Goal: Information Seeking & Learning: Learn about a topic

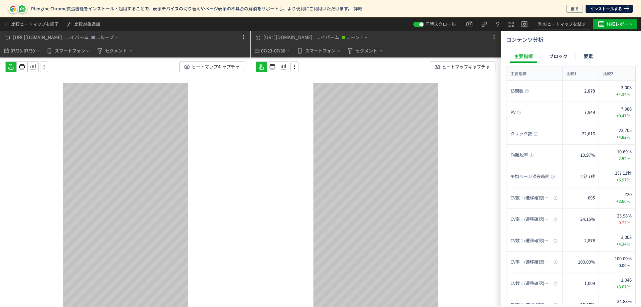
click at [260, 69] on icon at bounding box center [261, 67] width 8 height 8
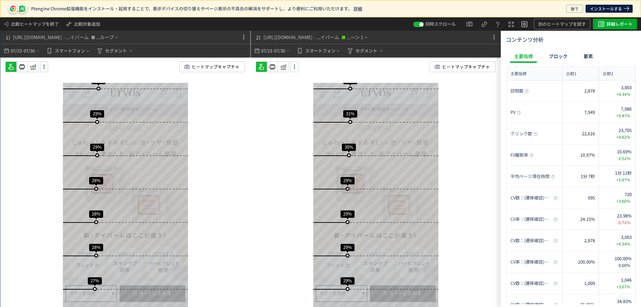
scroll to position [1067, 0]
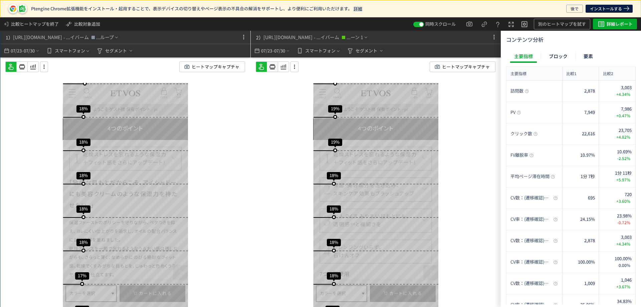
click at [274, 68] on icon at bounding box center [272, 67] width 8 height 8
click at [295, 66] on icon at bounding box center [294, 66] width 8 height 7
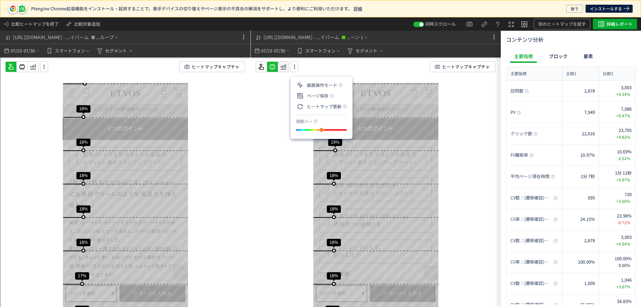
click at [283, 68] on icon at bounding box center [283, 67] width 8 height 8
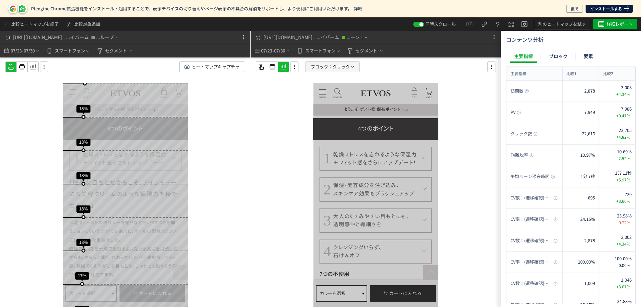
click at [317, 65] on span "ブロック：" at bounding box center [322, 67] width 22 height 10
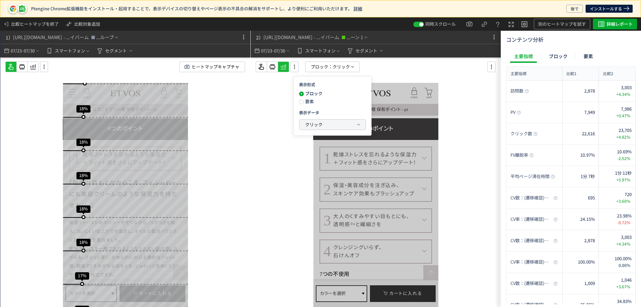
click at [313, 123] on span "クリック" at bounding box center [313, 124] width 17 height 6
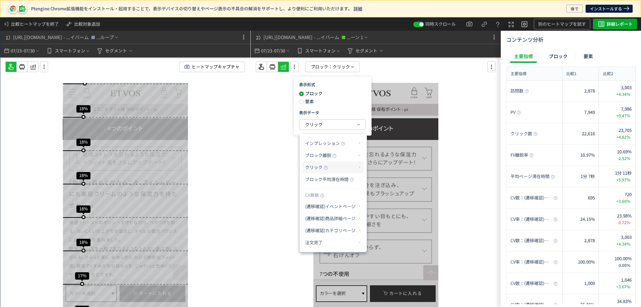
click at [322, 168] on span "クリック" at bounding box center [313, 167] width 17 height 6
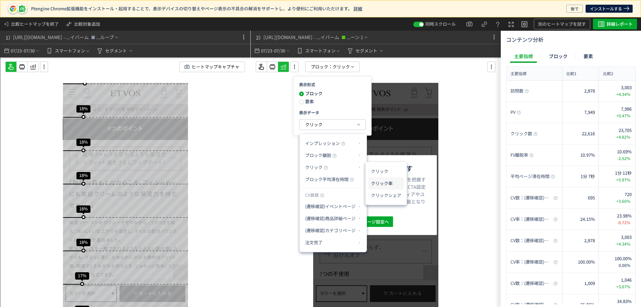
click at [383, 182] on li "クリック率" at bounding box center [386, 183] width 36 height 12
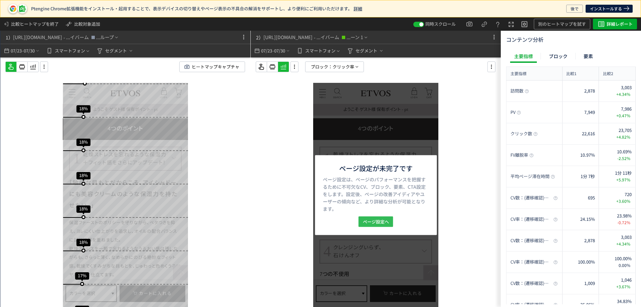
click at [383, 222] on span "ページ設定へ" at bounding box center [376, 221] width 26 height 11
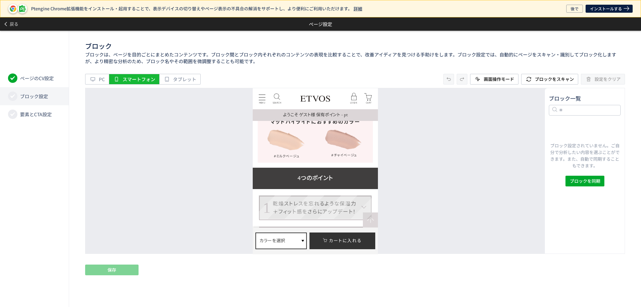
click at [337, 199] on div "乾燥ストレスを忘れるような保湿力 ＋フィット感をさらにアップデート！" at bounding box center [313, 207] width 83 height 16
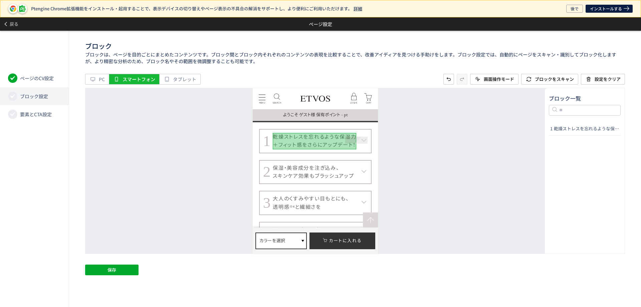
click at [365, 138] on dt "1 乾燥ストレスを忘れるような保湿力 ＋フィット感をさらにアップデート！" at bounding box center [315, 140] width 113 height 24
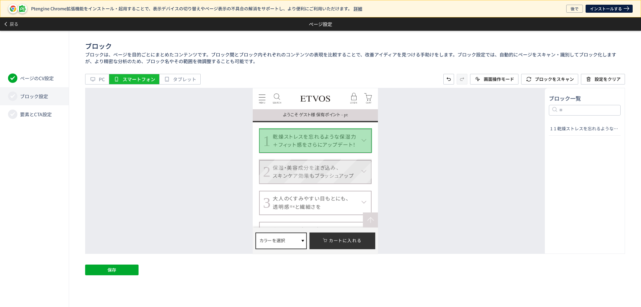
click at [366, 162] on dt "2 保湿・美容成分を注ぎ込み、 スキンケア効果もブラッシュアップ" at bounding box center [315, 171] width 113 height 24
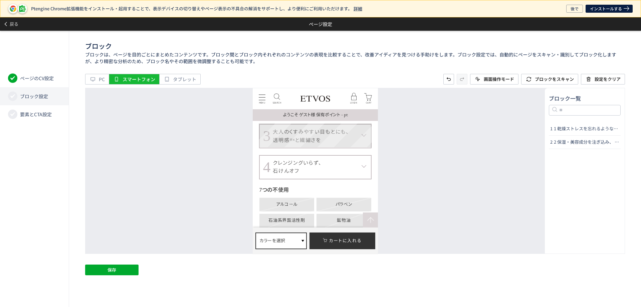
click at [367, 124] on dt "3 大人のくすみやすい目もとにも、 透明感 ※4 と繊細さを" at bounding box center [315, 135] width 113 height 24
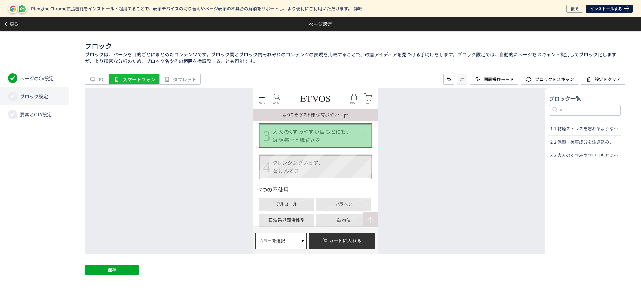
click at [367, 159] on dt "4 クレンジングいらず、 石けんオフ" at bounding box center [315, 166] width 113 height 24
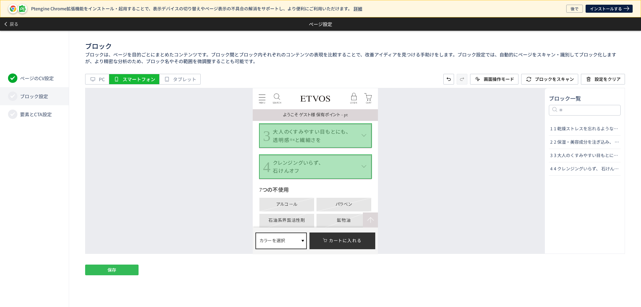
click at [132, 267] on button "保存" at bounding box center [111, 269] width 53 height 11
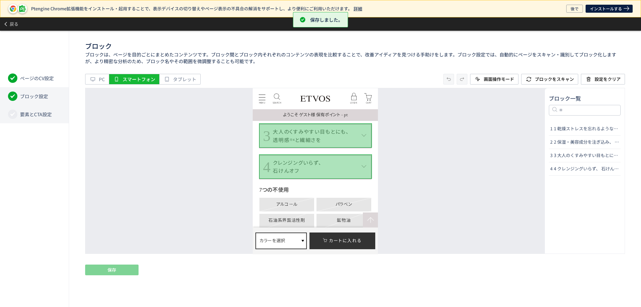
click at [50, 115] on span "要素とCTA設定" at bounding box center [36, 114] width 32 height 7
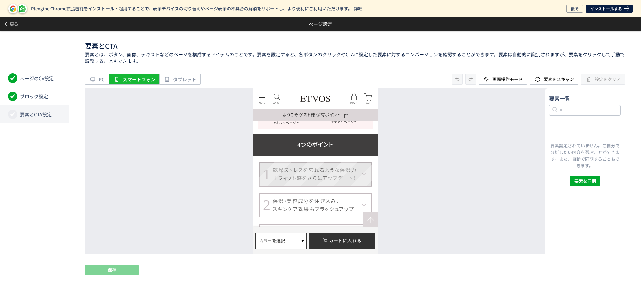
click at [365, 171] on dt "1 乾燥ストレスを忘れるような保湿力 ＋フィット感をさらにアップデート！" at bounding box center [315, 174] width 113 height 24
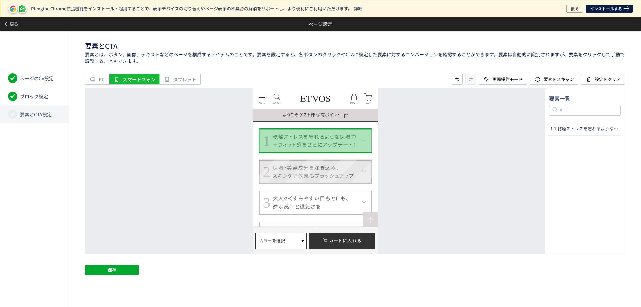
click at [368, 172] on dt "2 保湿・美容成分を注ぎ込み、 スキンケア効果もブラッシュアップ" at bounding box center [315, 171] width 113 height 24
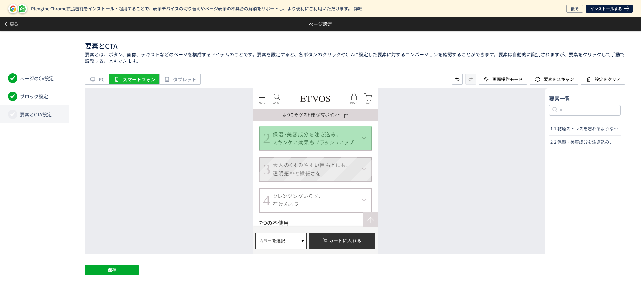
click at [368, 172] on dt "3 大人のくすみやすい目もとにも、 透明感 ※4 と繊細さを" at bounding box center [315, 169] width 113 height 24
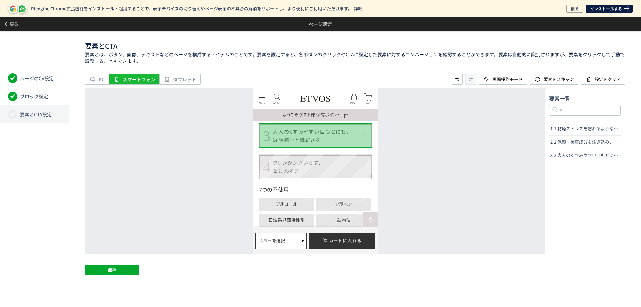
click at [368, 173] on dt "4 クレンジングいらず、 石けんオフ" at bounding box center [315, 166] width 113 height 24
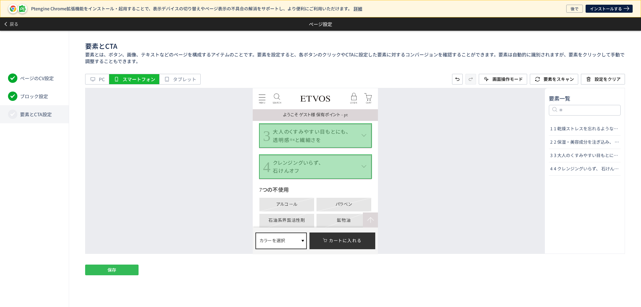
click at [116, 271] on span "保存" at bounding box center [111, 269] width 9 height 11
click at [8, 20] on span at bounding box center [6, 24] width 7 height 12
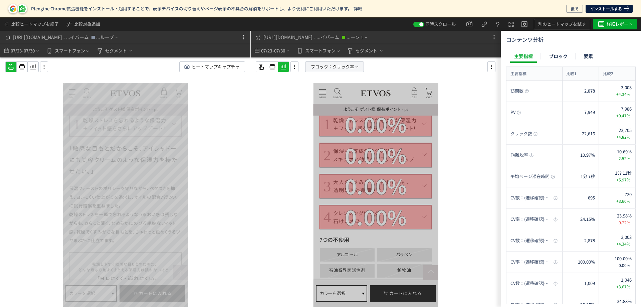
click at [325, 70] on span "ブロック：" at bounding box center [322, 67] width 22 height 10
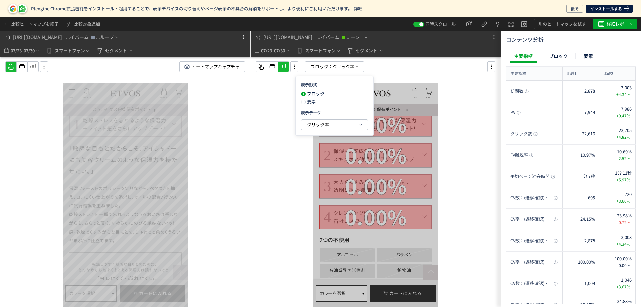
click at [301, 100] on span at bounding box center [303, 101] width 5 height 5
click at [316, 128] on span "クリック率" at bounding box center [318, 124] width 22 height 8
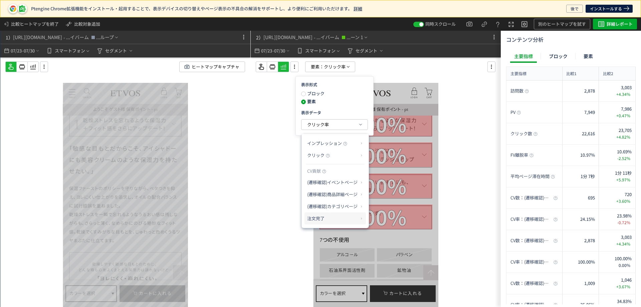
click at [327, 216] on p "注文完了" at bounding box center [332, 218] width 51 height 11
click at [385, 232] on li "CV貢献率" at bounding box center [381, 234] width 23 height 12
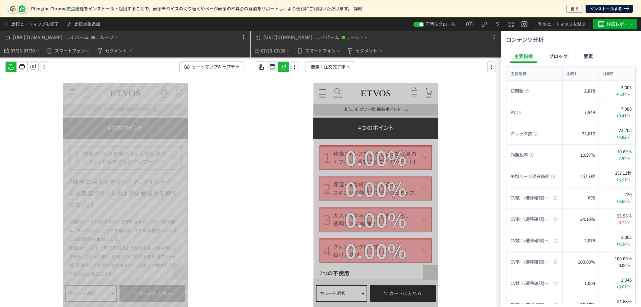
click at [272, 65] on use at bounding box center [273, 66] width 6 height 5
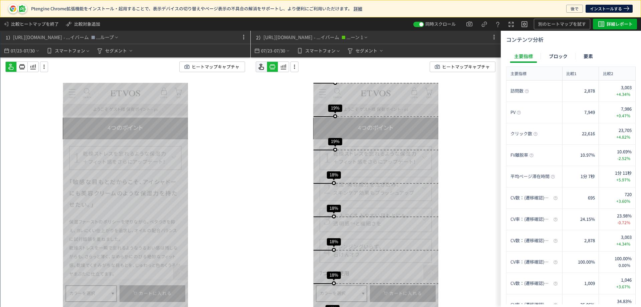
click at [264, 65] on icon at bounding box center [261, 67] width 8 height 8
click at [271, 67] on icon at bounding box center [272, 67] width 8 height 8
click at [283, 67] on icon at bounding box center [283, 67] width 8 height 8
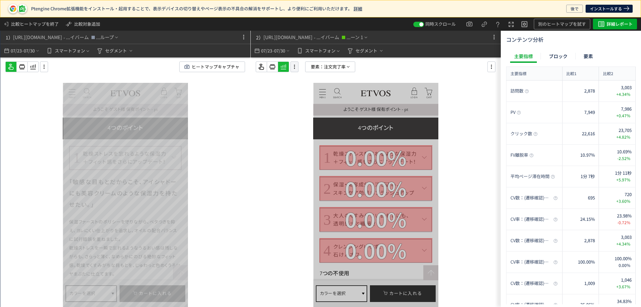
click at [295, 69] on icon at bounding box center [294, 66] width 8 height 7
click at [309, 69] on p "要素： 注文完了率" at bounding box center [330, 66] width 50 height 11
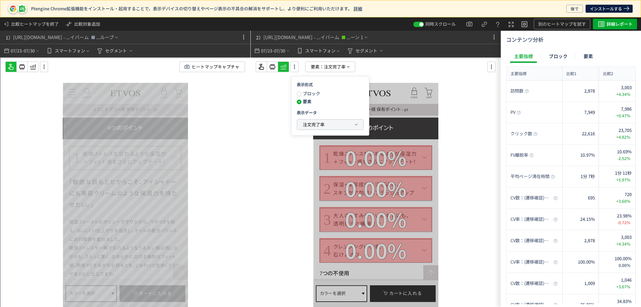
click at [306, 121] on span "注文完了率" at bounding box center [314, 124] width 22 height 6
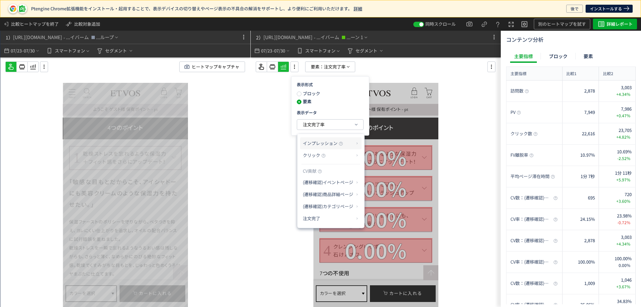
click at [311, 138] on p "インプレッション" at bounding box center [328, 142] width 51 height 11
click at [375, 155] on li "インプレッション率" at bounding box center [388, 159] width 44 height 12
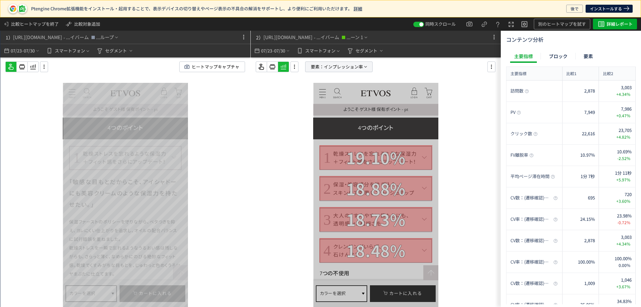
click at [337, 70] on span "インプレッション率" at bounding box center [343, 67] width 39 height 10
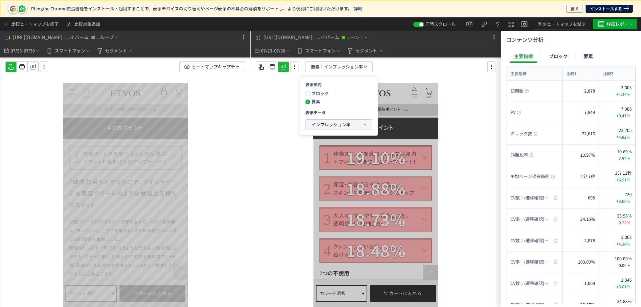
click at [317, 120] on button "インプレッション率" at bounding box center [339, 124] width 66 height 10
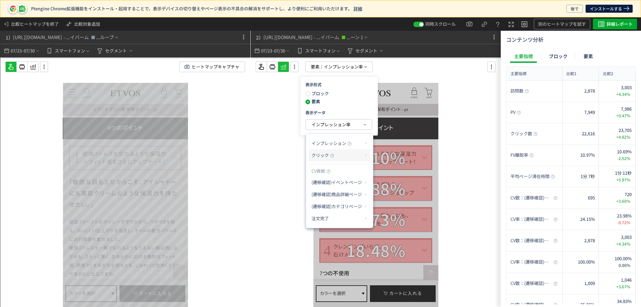
click at [318, 155] on span "クリック" at bounding box center [319, 155] width 17 height 6
click at [383, 169] on li "クリック率" at bounding box center [392, 171] width 36 height 12
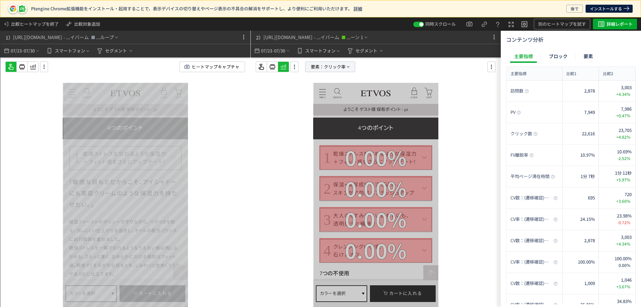
click at [334, 67] on span "クリック率" at bounding box center [335, 67] width 22 height 10
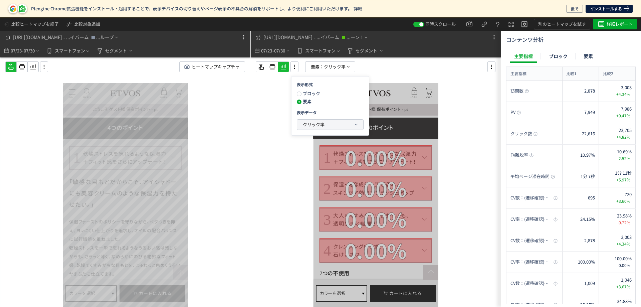
click at [334, 124] on button "クリック率" at bounding box center [330, 124] width 66 height 10
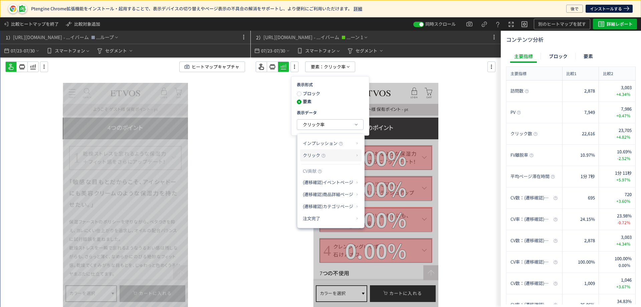
click at [345, 156] on p "クリック" at bounding box center [328, 154] width 51 height 11
click at [398, 157] on li "クリック" at bounding box center [384, 159] width 36 height 12
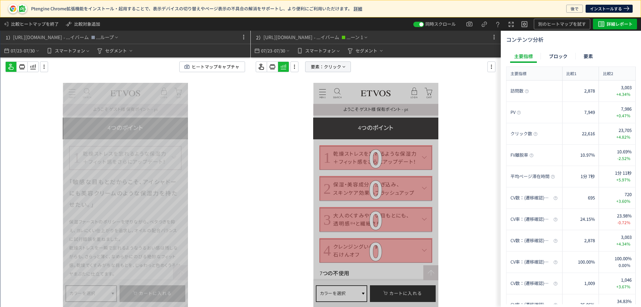
click at [323, 69] on span "要素：" at bounding box center [317, 67] width 13 height 10
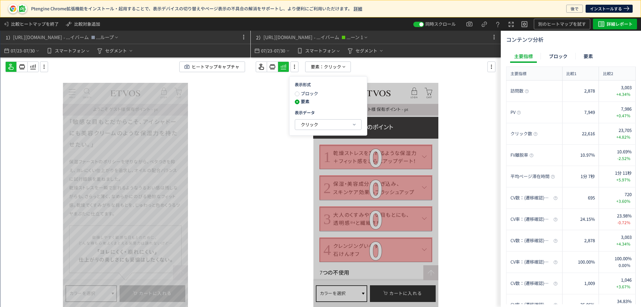
scroll to position [2969, 0]
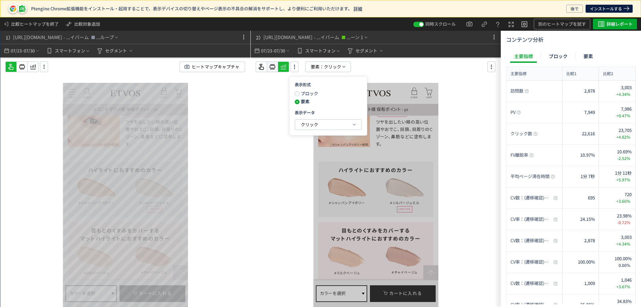
click at [270, 66] on icon at bounding box center [272, 67] width 8 height 8
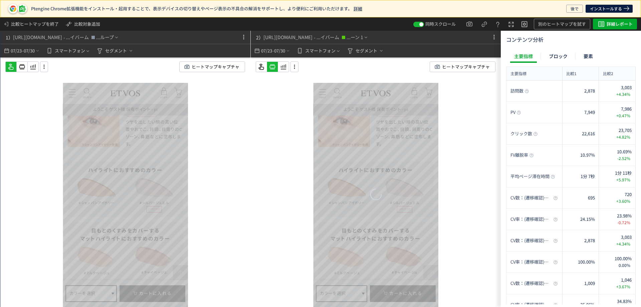
scroll to position [2802, 0]
click at [24, 67] on icon at bounding box center [22, 67] width 8 height 8
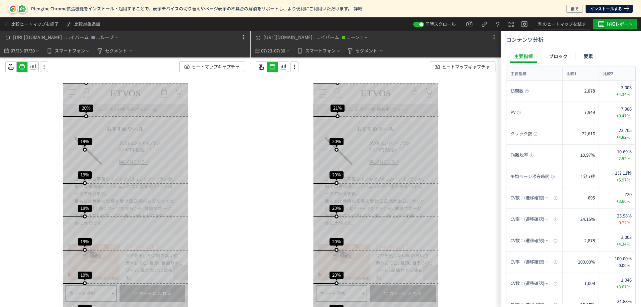
scroll to position [2502, 0]
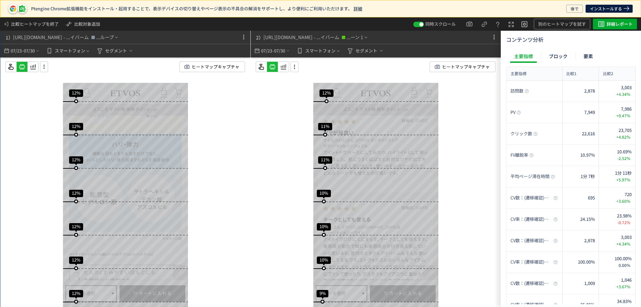
click at [254, 66] on div "スクロール開始位置:705px スクロール到達率 90% スクロール到達率 87% スクロール到達率 86% スクロール到達率 85% スクロール到達率 85…" at bounding box center [376, 195] width 250 height 276
click at [256, 67] on div at bounding box center [261, 66] width 11 height 11
click at [11, 67] on icon at bounding box center [11, 67] width 8 height 8
click at [117, 55] on span "セグメント" at bounding box center [116, 50] width 22 height 11
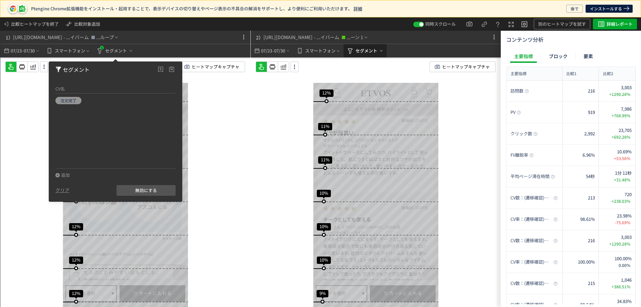
click at [352, 57] on span "heatmap-top-bar" at bounding box center [350, 50] width 8 height 15
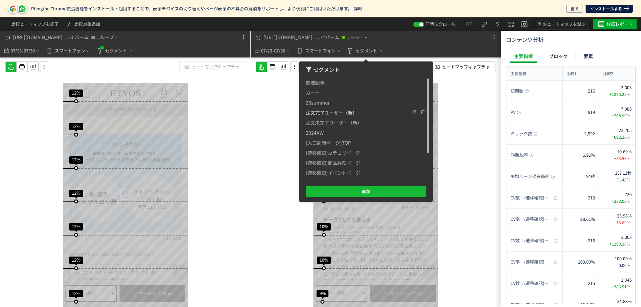
click at [0, 0] on span "注文完了ユーザー（新）" at bounding box center [0, 0] width 0 height 0
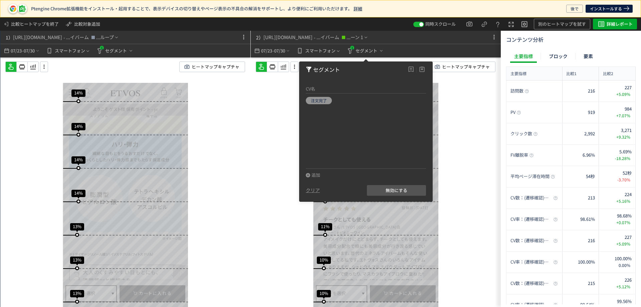
click at [291, 158] on div "スクロール開始位置:710px スクロール到達率 95% スクロール到達率 94% スクロール到達率 93% スクロール到達率 93% スクロール到達率 93…" at bounding box center [376, 195] width 250 height 276
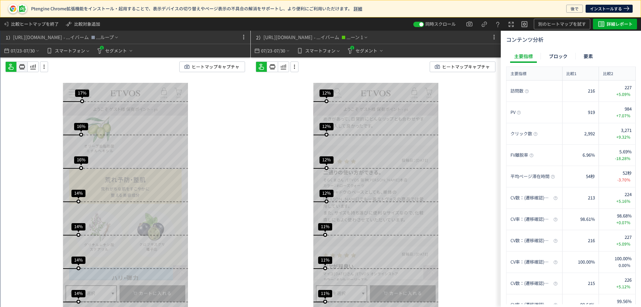
click at [24, 64] on icon at bounding box center [22, 67] width 8 height 8
click at [269, 64] on icon at bounding box center [272, 67] width 8 height 8
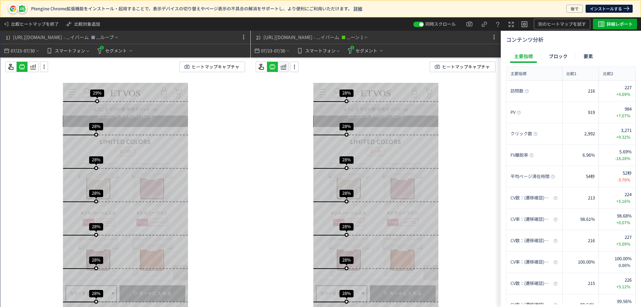
click at [281, 70] on icon at bounding box center [283, 67] width 8 height 8
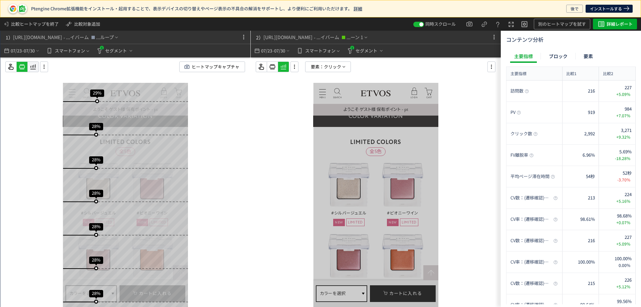
click at [33, 66] on icon at bounding box center [33, 67] width 8 height 8
